Goal: Navigation & Orientation: Find specific page/section

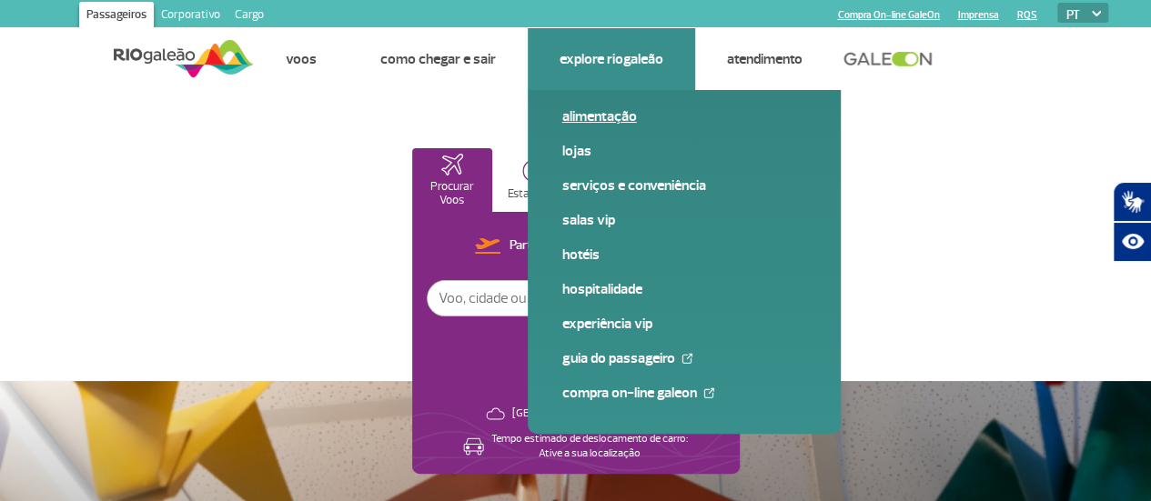
click at [595, 112] on link "Alimentação" at bounding box center [684, 116] width 244 height 20
click at [580, 152] on link "Lojas" at bounding box center [684, 151] width 244 height 20
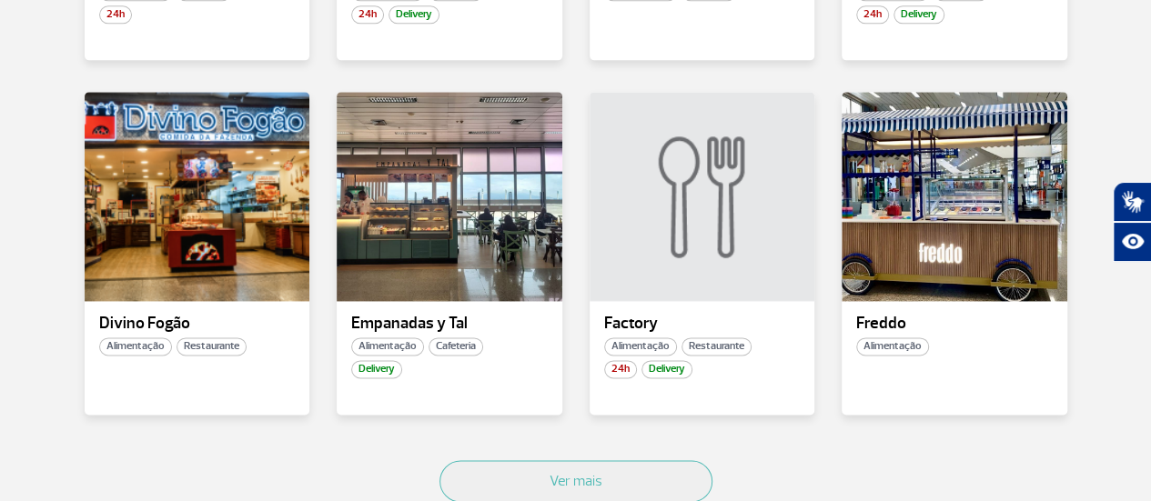
scroll to position [1176, 0]
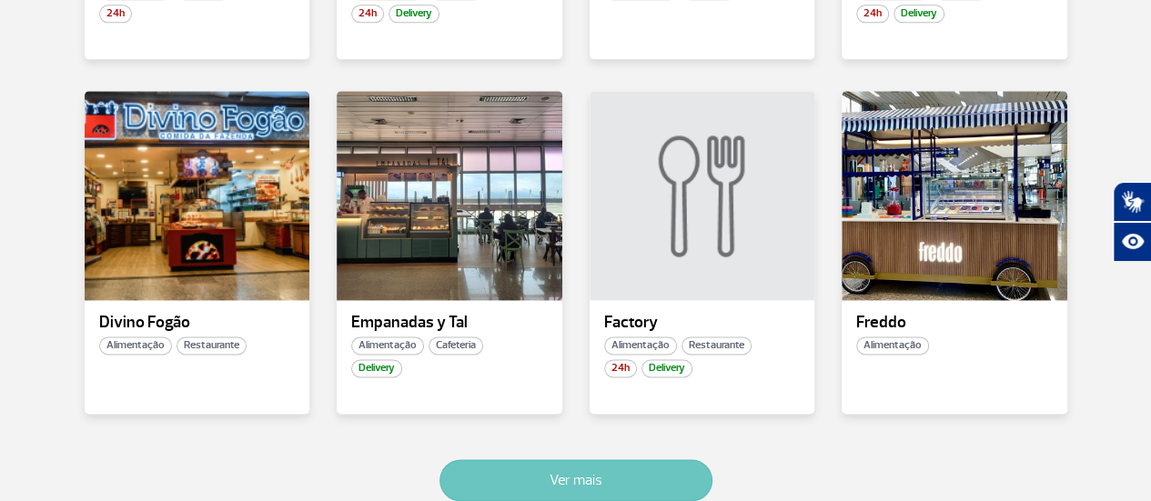
click at [553, 483] on button "Ver mais" at bounding box center [575, 480] width 273 height 42
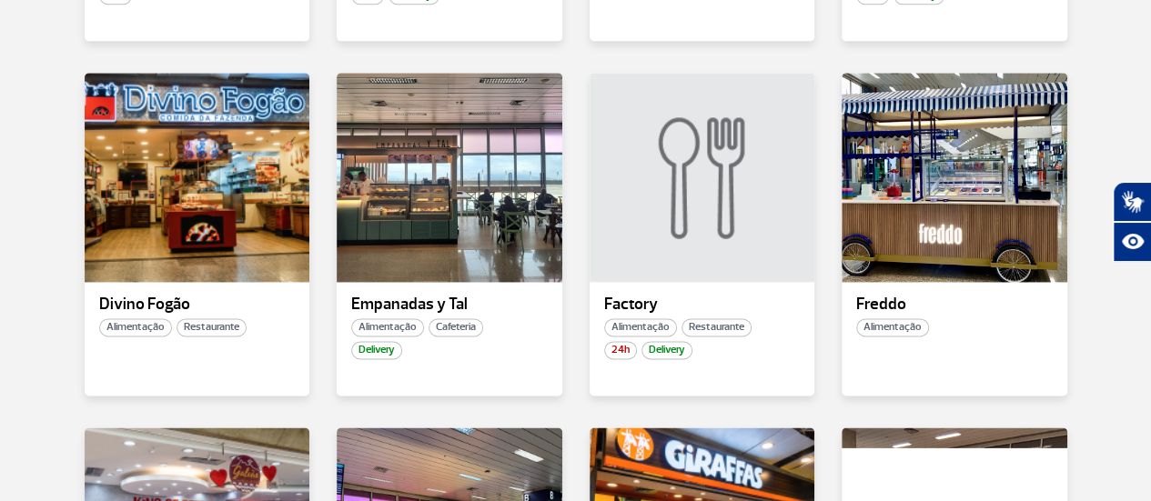
scroll to position [2263, 0]
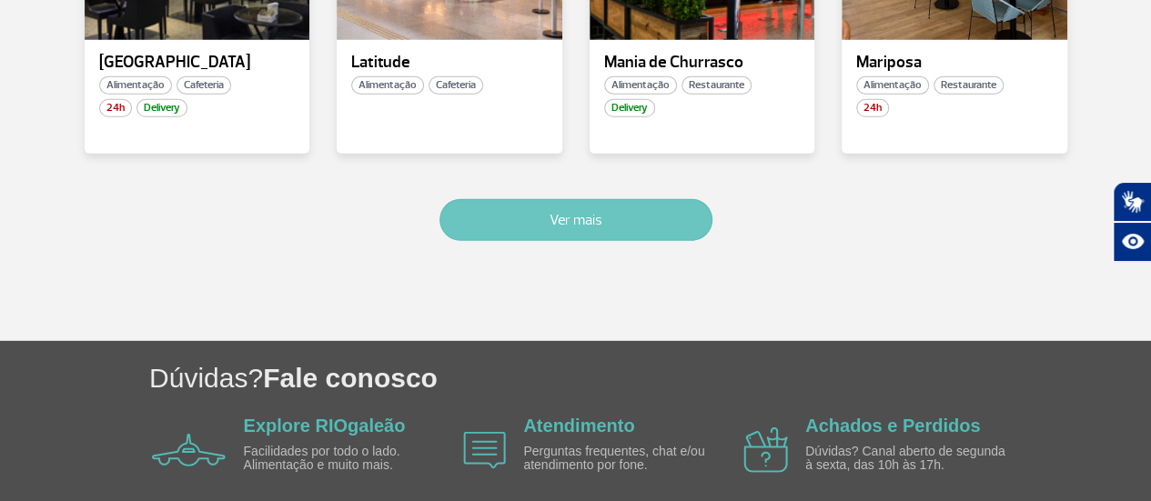
click at [588, 221] on button "Ver mais" at bounding box center [575, 220] width 273 height 42
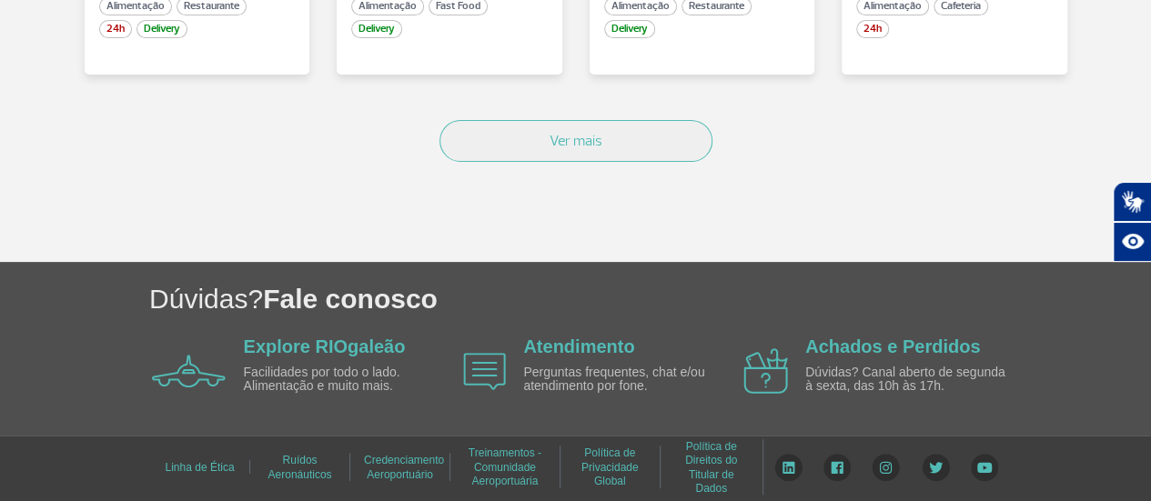
scroll to position [3668, 0]
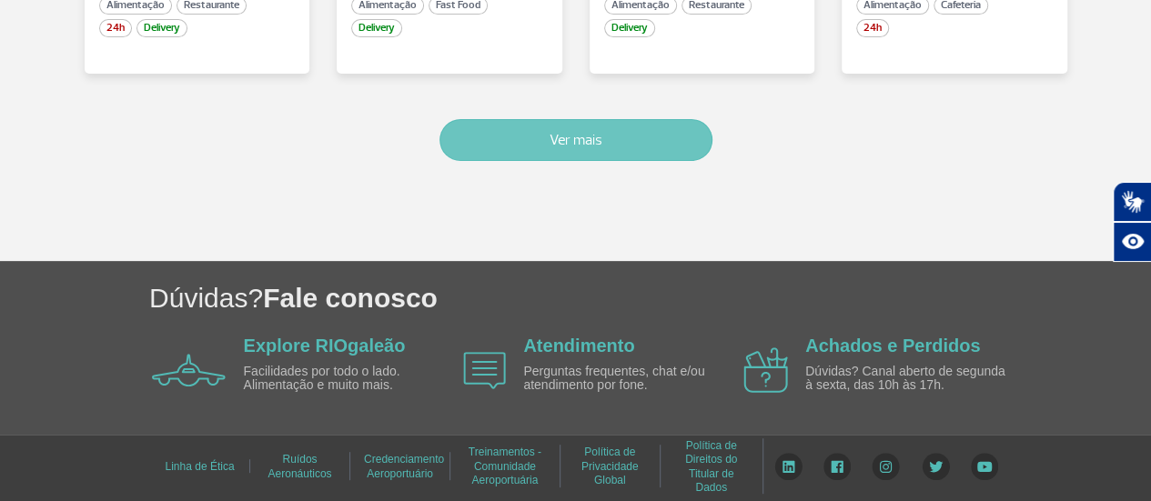
click at [592, 141] on button "Ver mais" at bounding box center [575, 140] width 273 height 42
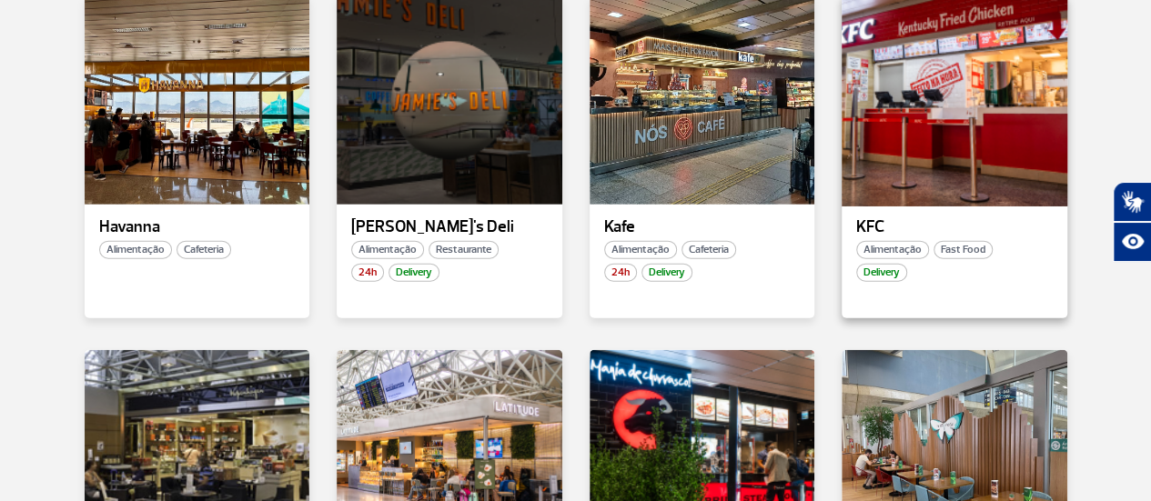
scroll to position [2001, 0]
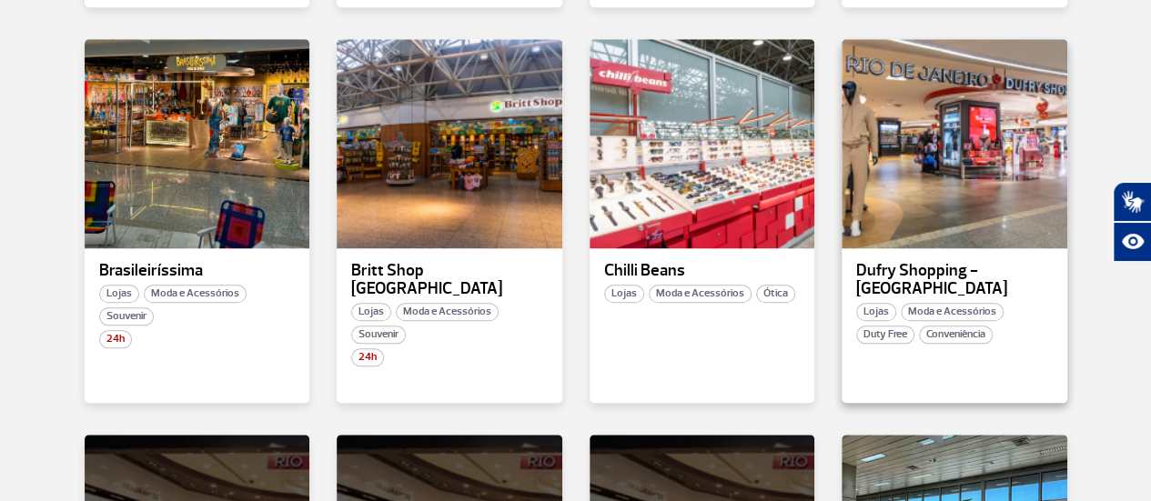
scroll to position [727, 0]
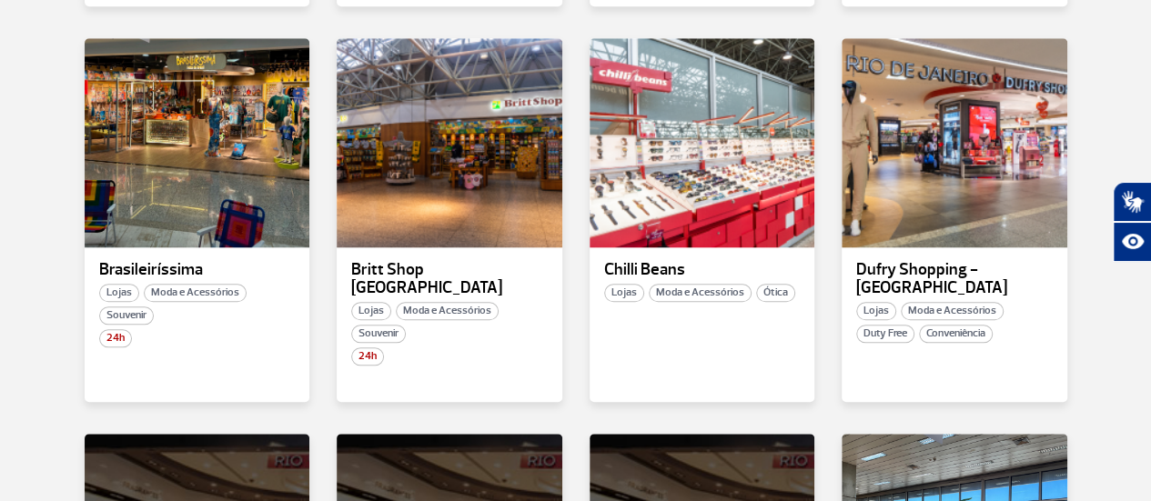
drag, startPoint x: 928, startPoint y: 270, endPoint x: 1090, endPoint y: 291, distance: 163.3
click at [1090, 291] on div "Todas as categorias Cosmético e Beleza Eletrônicos Livros e Revistas Moda e Ace…" at bounding box center [575, 256] width 1037 height 1331
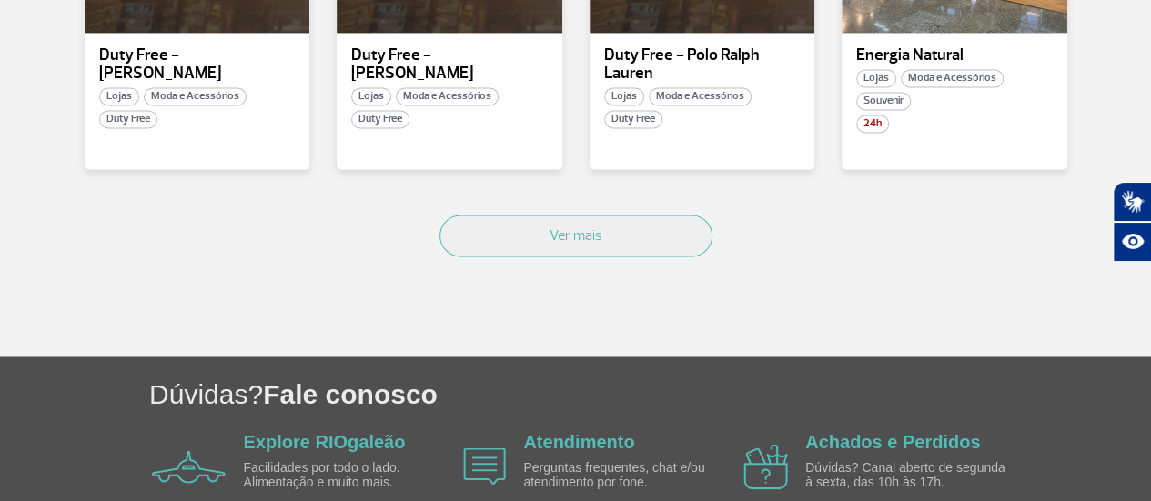
scroll to position [1337, 0]
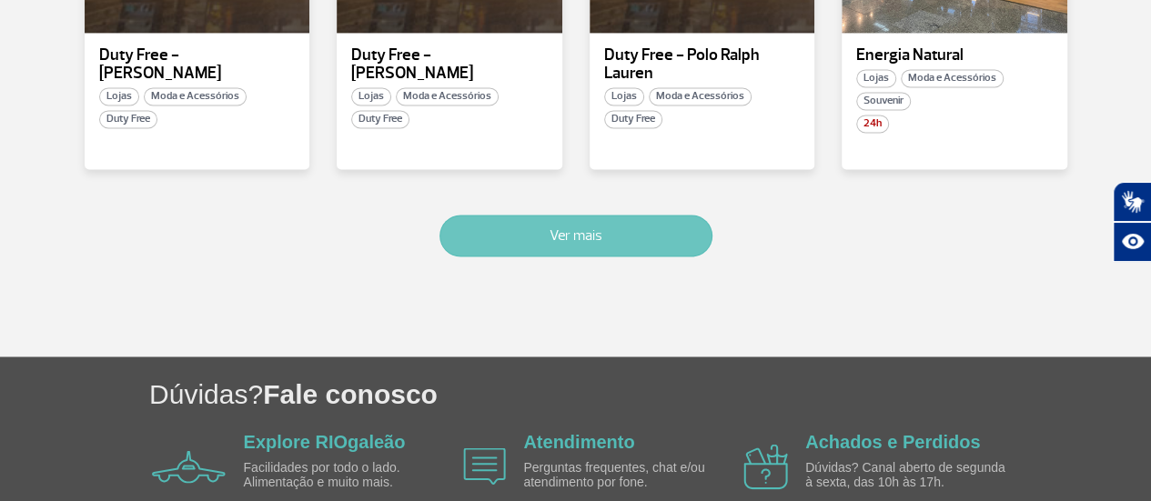
click at [547, 217] on button "Ver mais" at bounding box center [575, 236] width 273 height 42
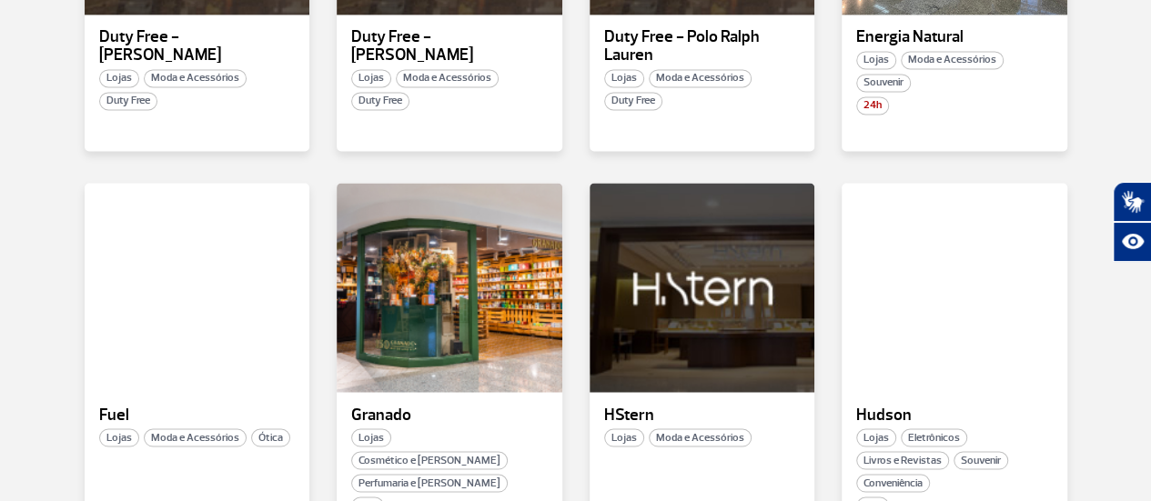
scroll to position [2465, 0]
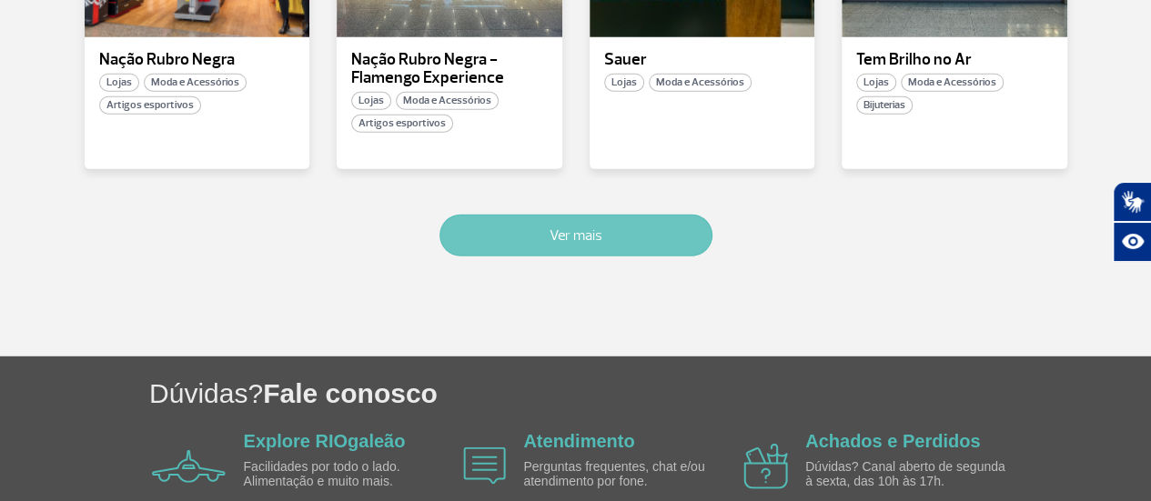
click at [544, 217] on button "Ver mais" at bounding box center [575, 236] width 273 height 42
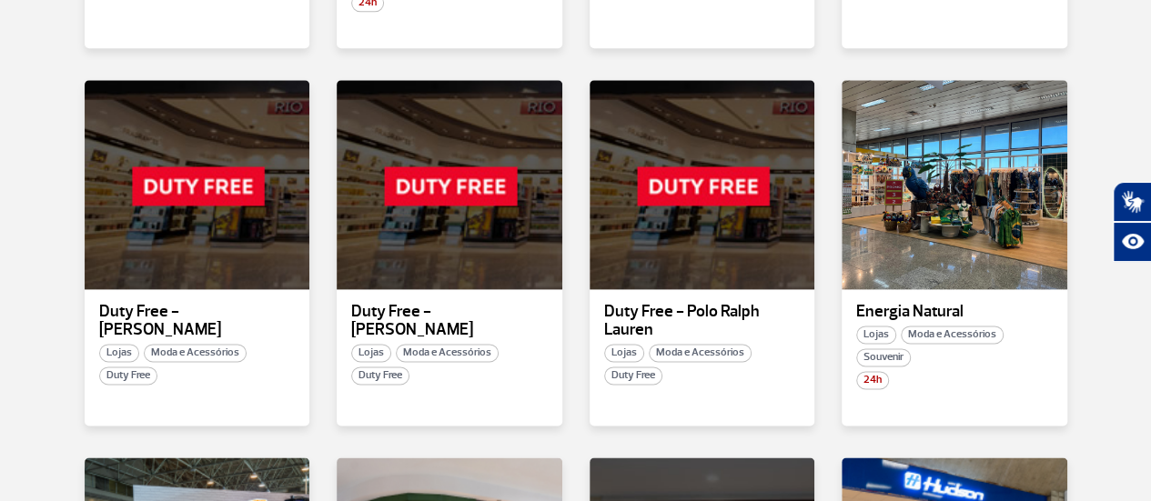
scroll to position [1081, 0]
